Goal: Use online tool/utility: Utilize a website feature to perform a specific function

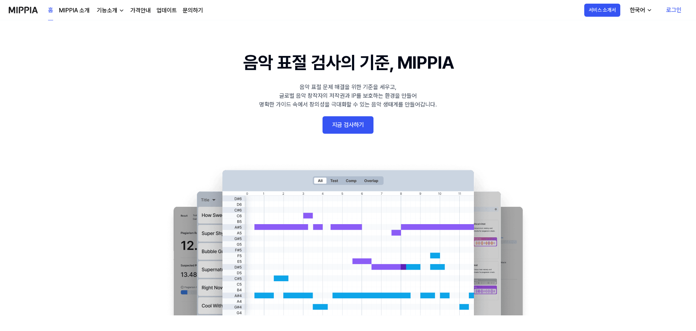
click at [343, 122] on link "지금 검사하기" at bounding box center [347, 124] width 51 height 17
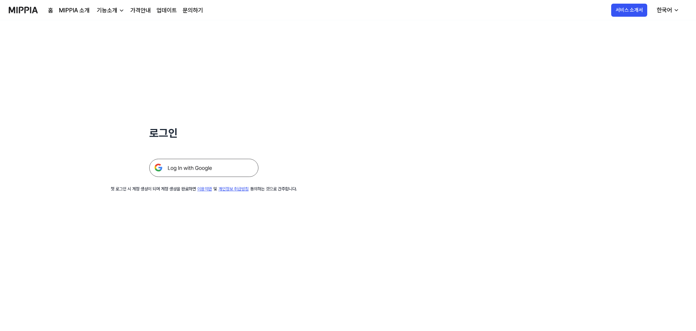
drag, startPoint x: 230, startPoint y: 179, endPoint x: 232, endPoint y: 174, distance: 6.1
click at [231, 179] on div "로그인 첫 로그인 시 계정 생성이 되며 계정 생성을 완료하면 이용약관 및 개인정보 취급방침 동의하는 것으로 간주합니다." at bounding box center [203, 106] width 407 height 172
click at [167, 166] on img at bounding box center [203, 168] width 109 height 18
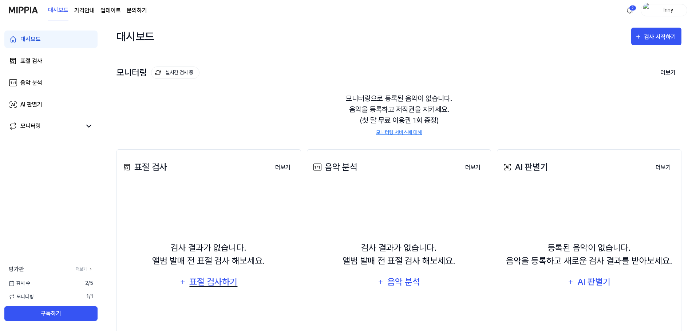
click at [204, 286] on div "표절 검사하기" at bounding box center [213, 282] width 49 height 14
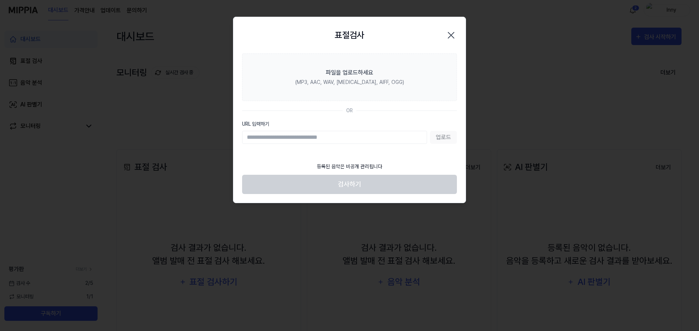
click at [452, 39] on icon "button" at bounding box center [451, 35] width 12 height 12
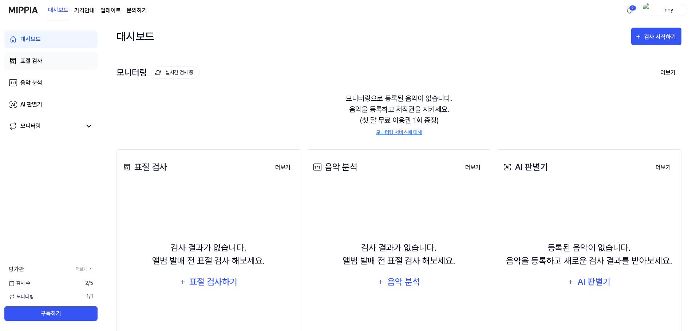
click at [35, 59] on div "표절 검사" at bounding box center [31, 61] width 22 height 9
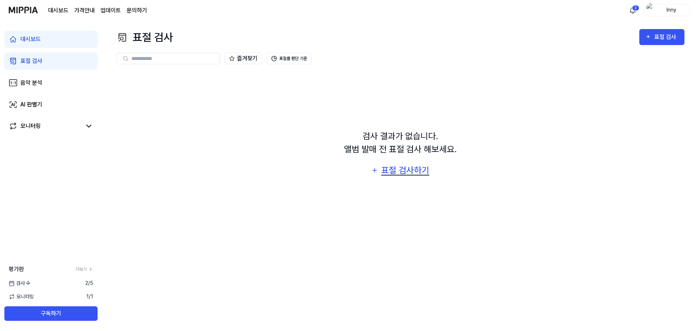
click at [397, 168] on div "표절 검사하기" at bounding box center [404, 171] width 49 height 14
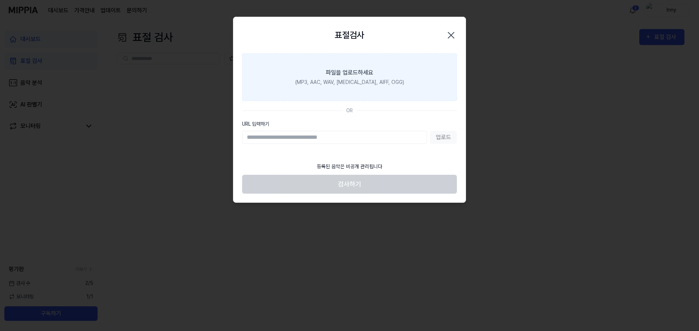
click at [341, 72] on div "파일을 업로드하세요" at bounding box center [349, 72] width 47 height 9
click at [0, 0] on input "파일을 업로드하세요 (MP3, AAC, WAV, [MEDICAL_DATA], AIFF, OGG)" at bounding box center [0, 0] width 0 height 0
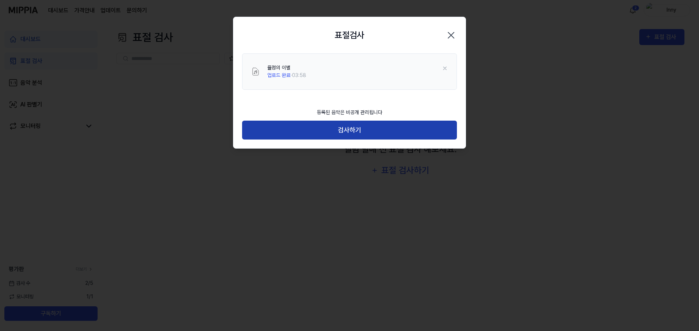
click at [367, 134] on button "검사하기" at bounding box center [349, 130] width 215 height 19
